Goal: Transaction & Acquisition: Purchase product/service

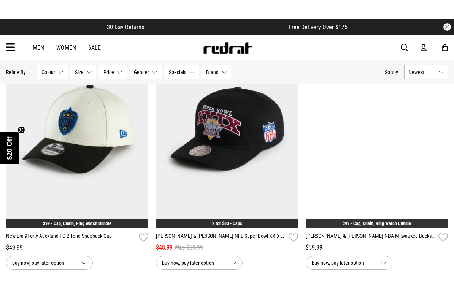
scroll to position [1902, 0]
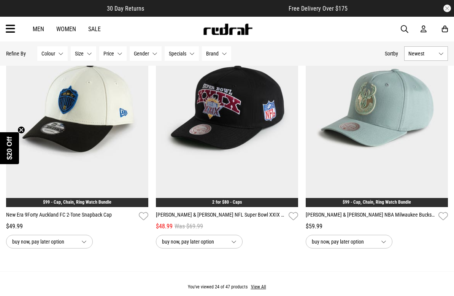
click at [187, 129] on img at bounding box center [227, 107] width 142 height 199
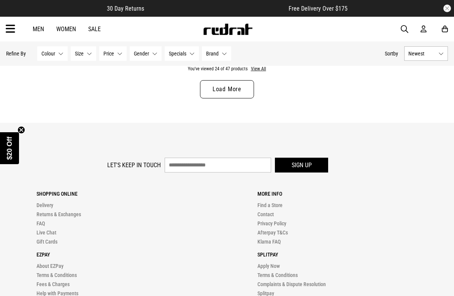
scroll to position [2091, 0]
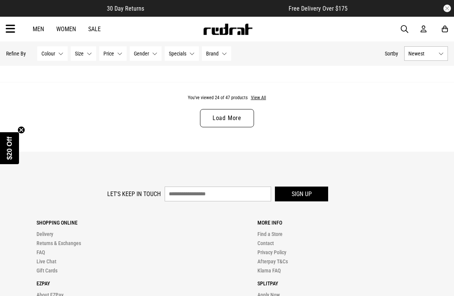
click at [262, 101] on button "View All" at bounding box center [258, 98] width 16 height 7
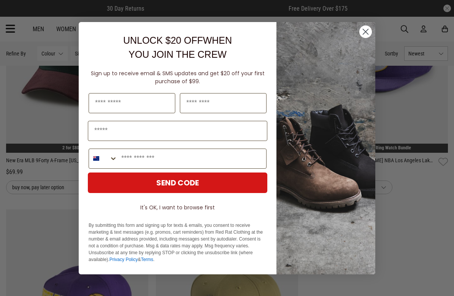
scroll to position [3745, 0]
click at [366, 39] on img "POPUP Form" at bounding box center [325, 148] width 99 height 252
click at [366, 32] on circle "Close dialog" at bounding box center [365, 31] width 13 height 13
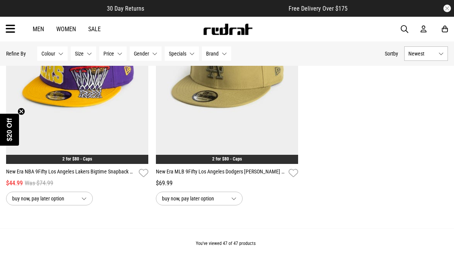
scroll to position [3971, 0]
